Goal: Task Accomplishment & Management: Manage account settings

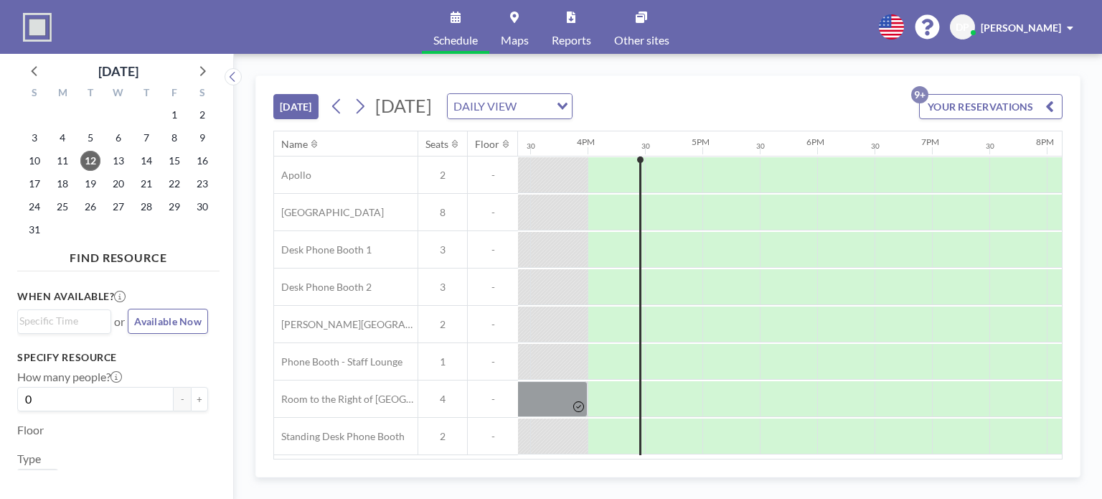
scroll to position [0, 1779]
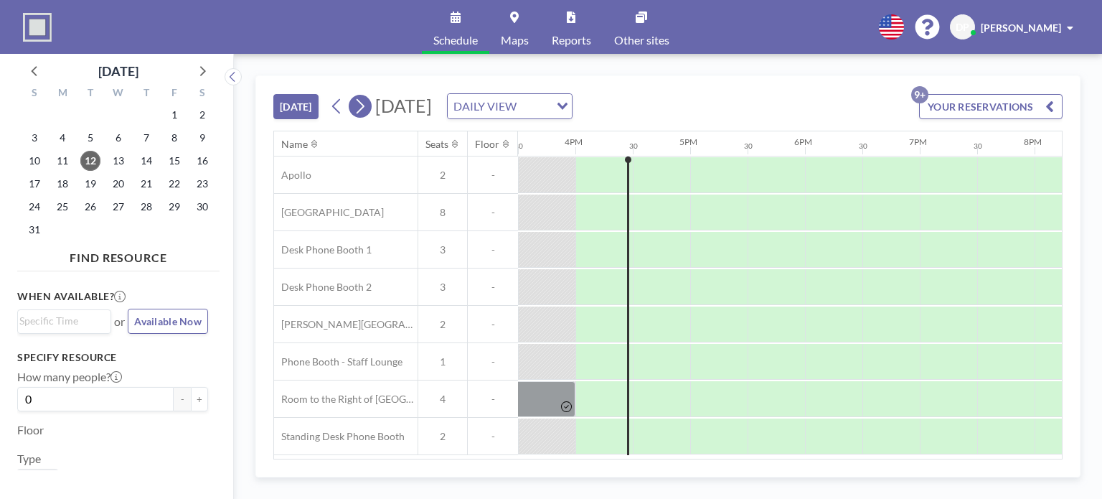
click at [369, 105] on button at bounding box center [360, 106] width 23 height 23
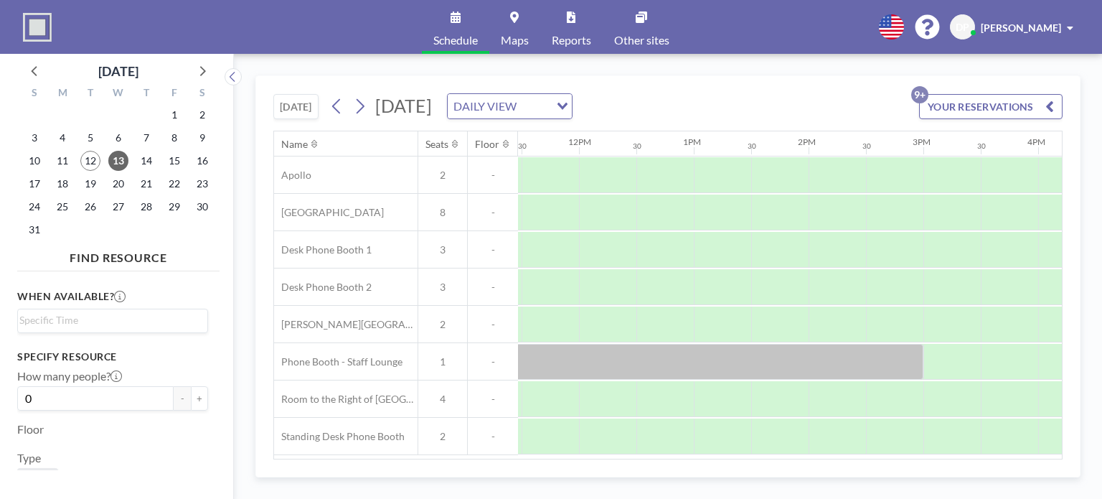
scroll to position [0, 1179]
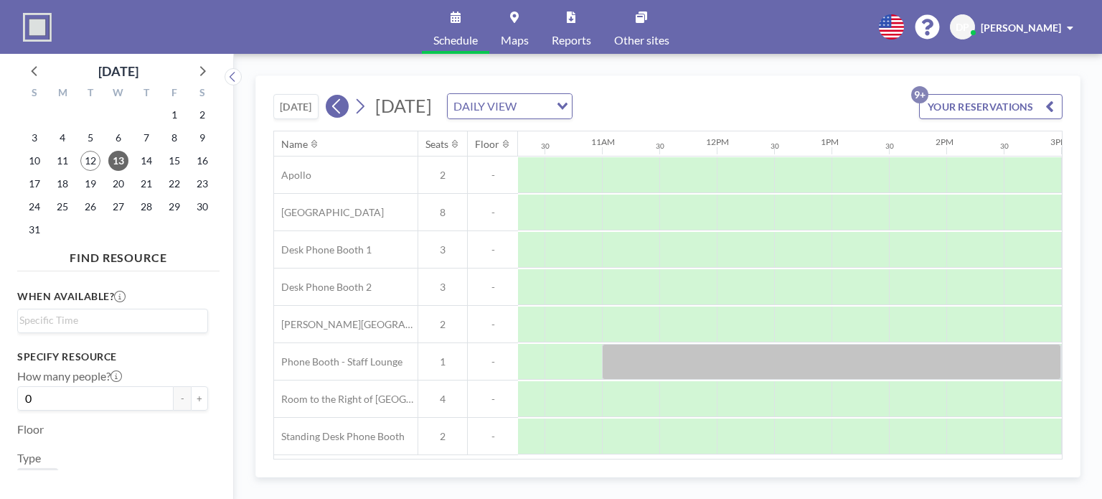
click at [359, 108] on icon at bounding box center [360, 106] width 14 height 22
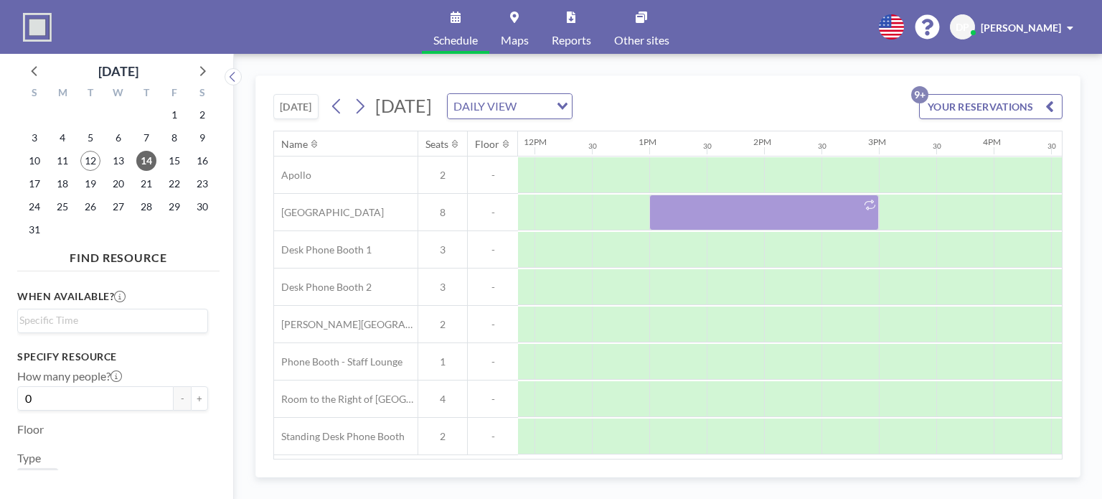
scroll to position [0, 1411]
drag, startPoint x: 604, startPoint y: 458, endPoint x: 744, endPoint y: 460, distance: 139.9
click at [744, 460] on div "[DATE] [DATE] DAILY VIEW Loading... YOUR RESERVATIONS 9+ Name Seats Floor 12AM …" at bounding box center [667, 276] width 825 height 402
click at [969, 28] on span "DP" at bounding box center [963, 27] width 14 height 13
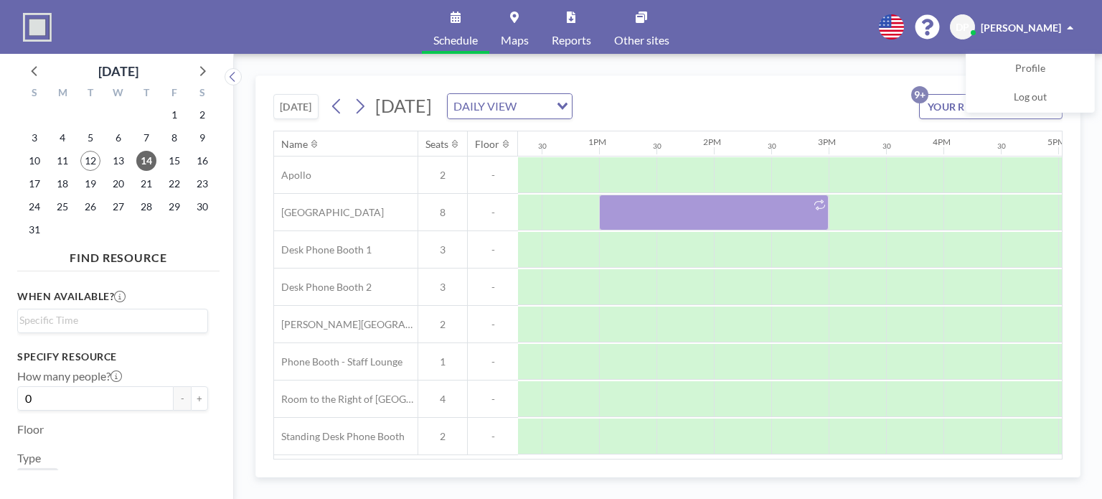
click at [1019, 31] on span "[PERSON_NAME]" at bounding box center [1021, 28] width 80 height 12
click at [1017, 62] on span "Profile" at bounding box center [1030, 69] width 30 height 14
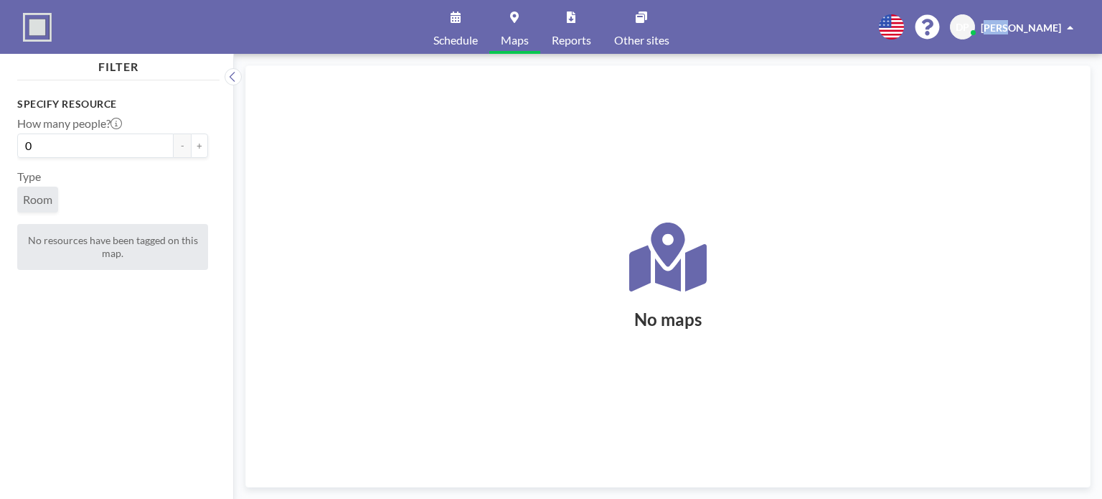
click at [470, 27] on link "Schedule" at bounding box center [455, 27] width 67 height 54
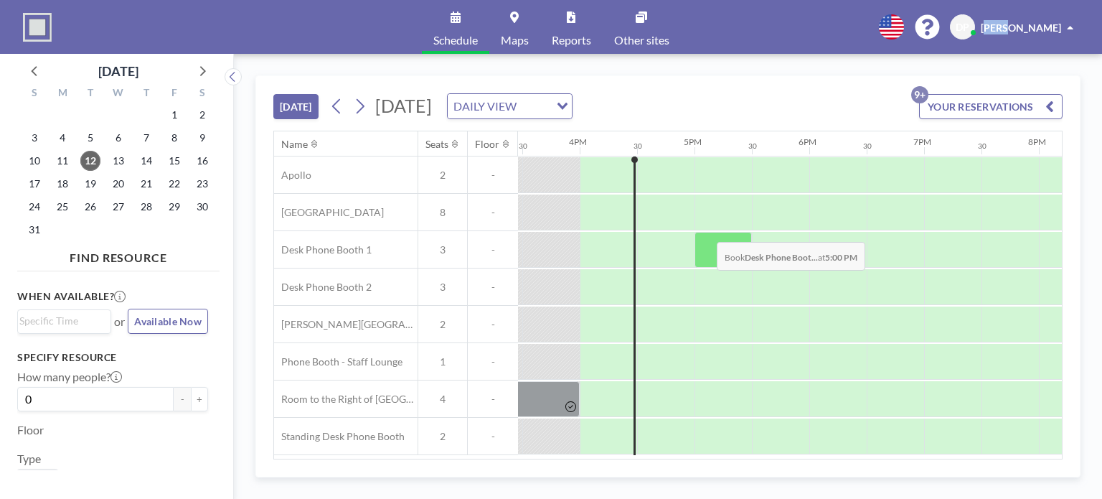
scroll to position [0, 1779]
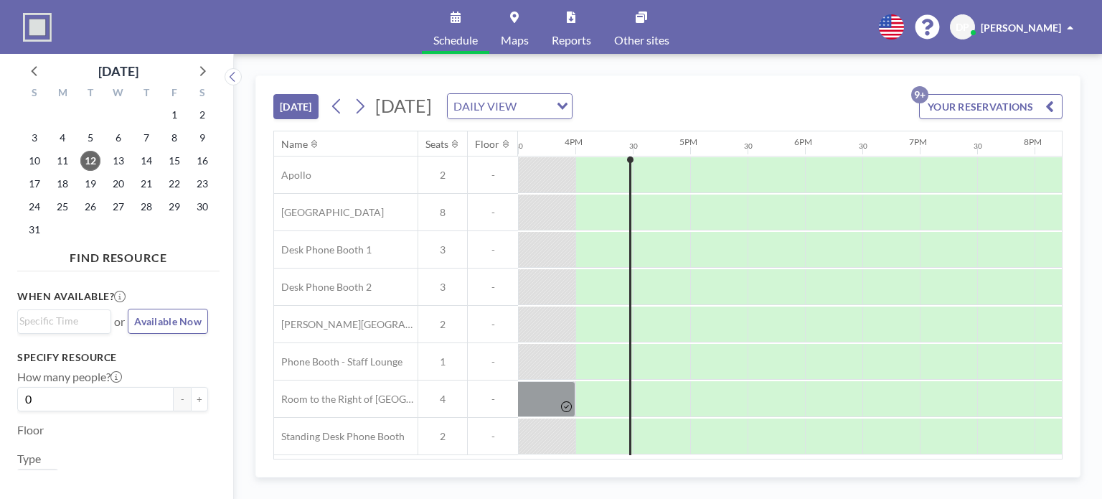
click at [157, 315] on div "When available? Loading... or Available Now" at bounding box center [112, 310] width 191 height 45
